Goal: Check status: Check status

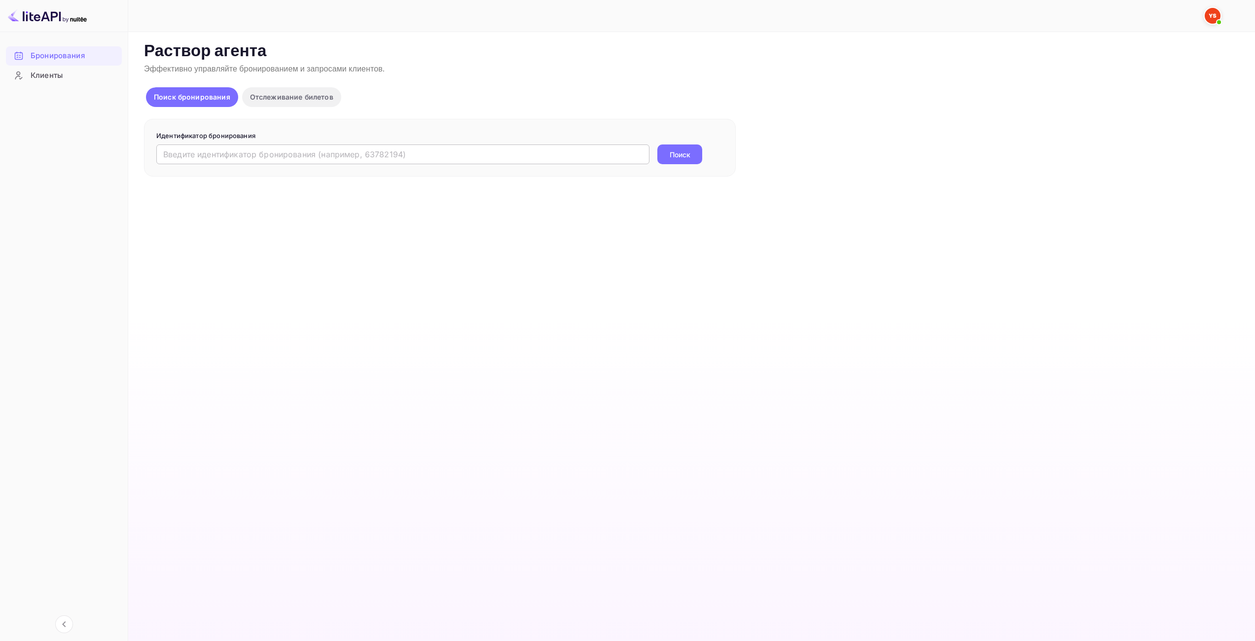
drag, startPoint x: 613, startPoint y: 143, endPoint x: 613, endPoint y: 157, distance: 14.3
click at [613, 143] on form "Идентификатор бронирования ​ Поиск" at bounding box center [439, 148] width 567 height 34
click at [613, 159] on input "text" at bounding box center [402, 154] width 493 height 20
paste input "9851515"
type input "9851515"
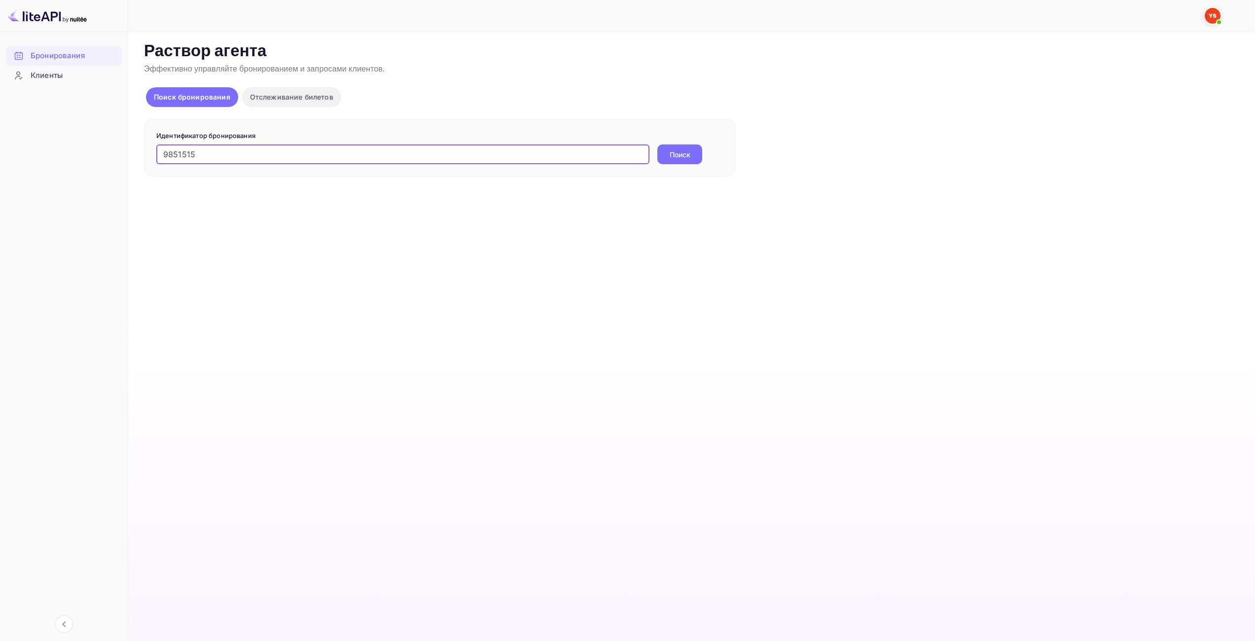
click at [705, 156] on div "9851515 ​ Поиск" at bounding box center [439, 154] width 567 height 20
click at [674, 157] on ya-tr-span "Поиск" at bounding box center [680, 154] width 21 height 10
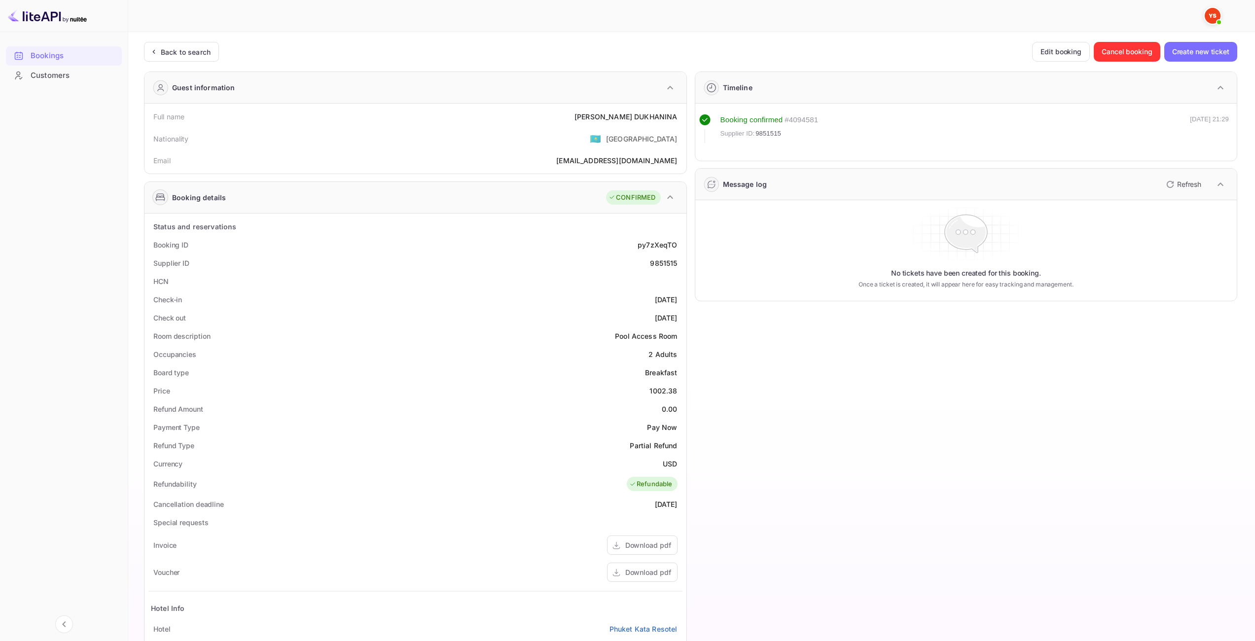
click at [652, 391] on div "1002.38" at bounding box center [663, 391] width 28 height 10
drag, startPoint x: 650, startPoint y: 391, endPoint x: 676, endPoint y: 389, distance: 26.2
click at [676, 389] on div "1002.38" at bounding box center [663, 391] width 28 height 10
copy div "1002.38"
drag, startPoint x: 662, startPoint y: 465, endPoint x: 676, endPoint y: 466, distance: 13.9
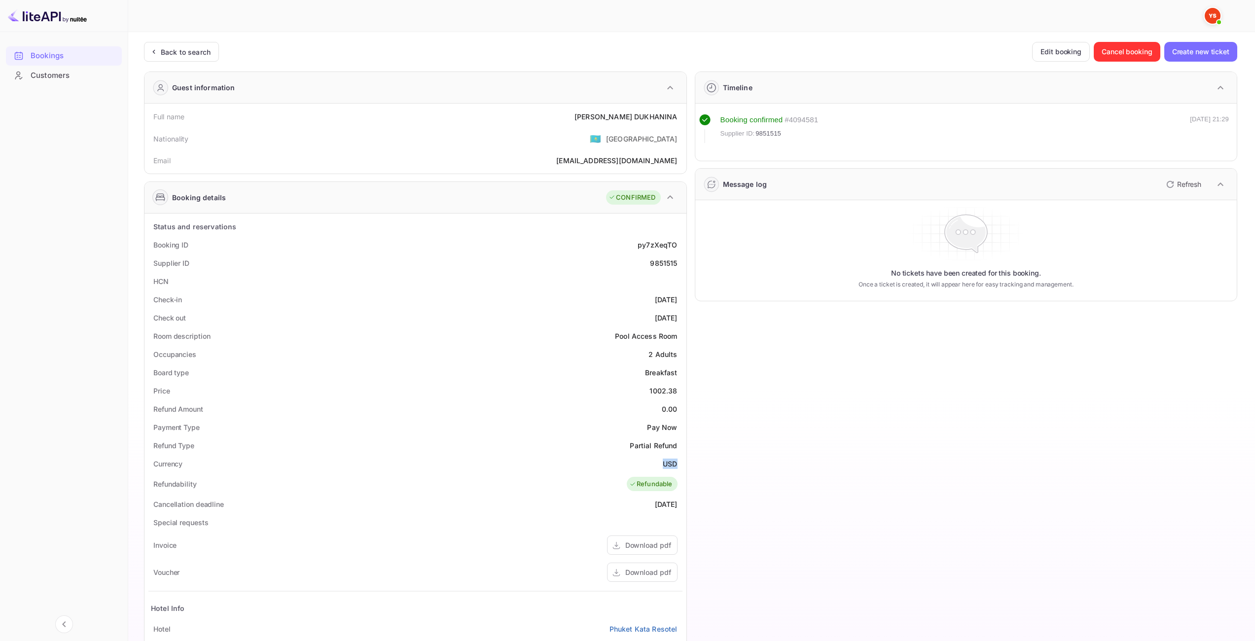
click at [676, 466] on ya-tr-span "USD" at bounding box center [670, 464] width 14 height 8
copy ya-tr-span "USD"
drag, startPoint x: 610, startPoint y: 120, endPoint x: 680, endPoint y: 112, distance: 70.5
click at [680, 112] on div "Full name [PERSON_NAME]" at bounding box center [415, 116] width 534 height 18
copy div "[PERSON_NAME]"
